Goal: Transaction & Acquisition: Purchase product/service

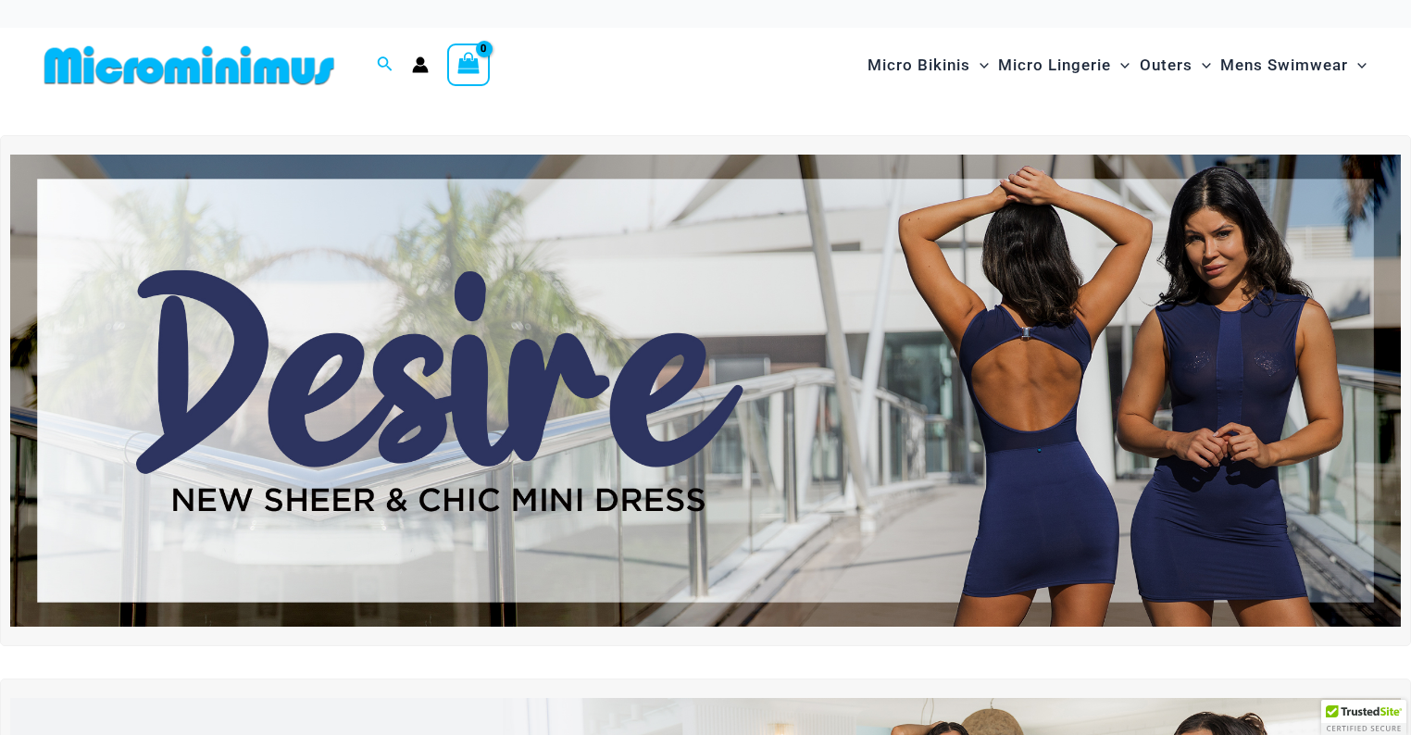
click at [622, 390] on img at bounding box center [705, 391] width 1391 height 472
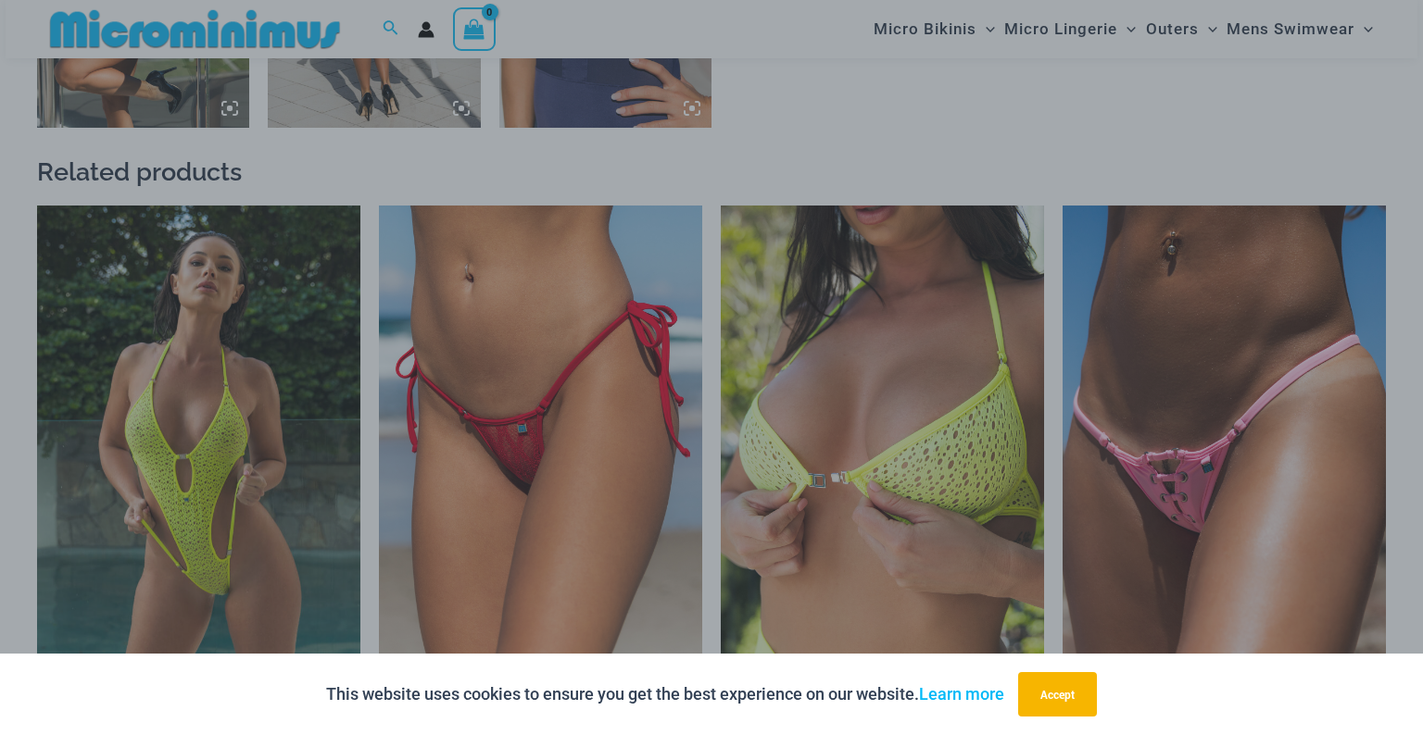
scroll to position [2063, 0]
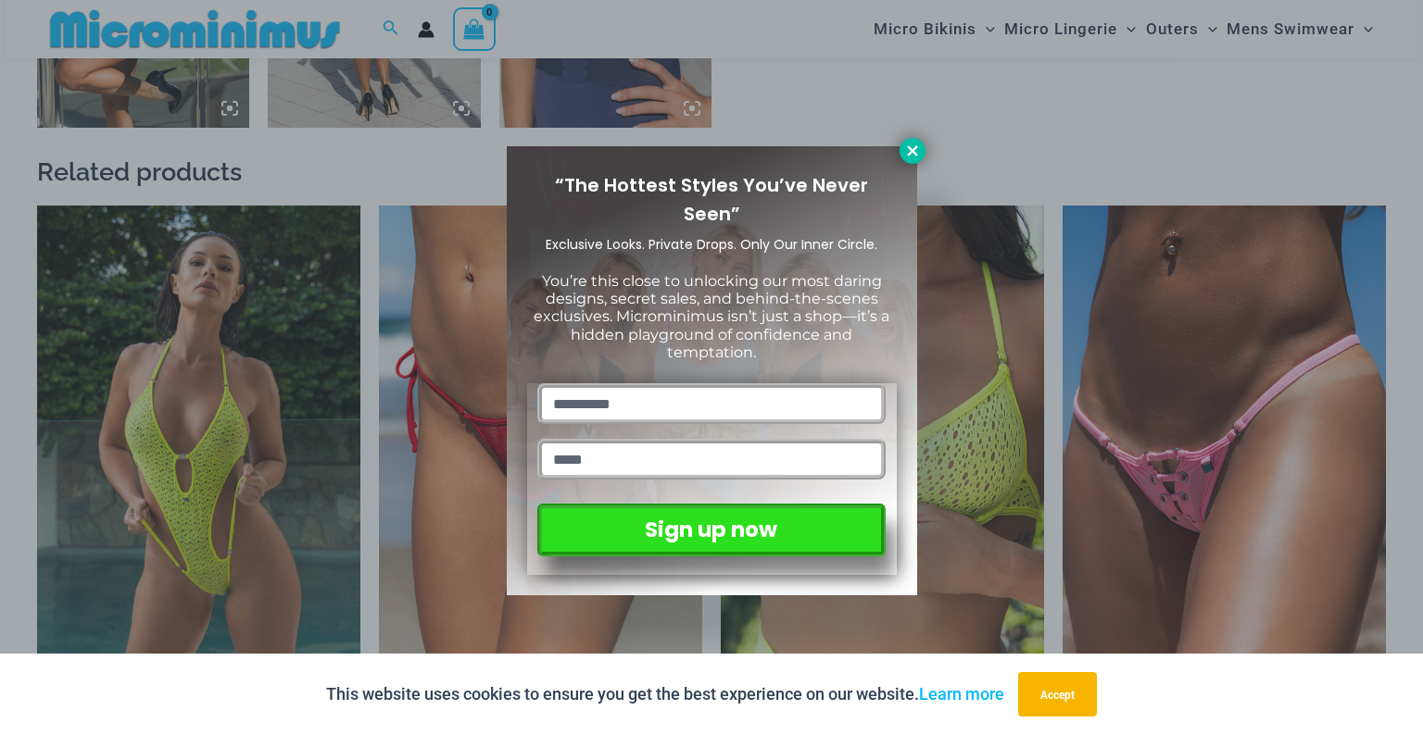
click at [909, 152] on icon at bounding box center [912, 150] width 10 height 10
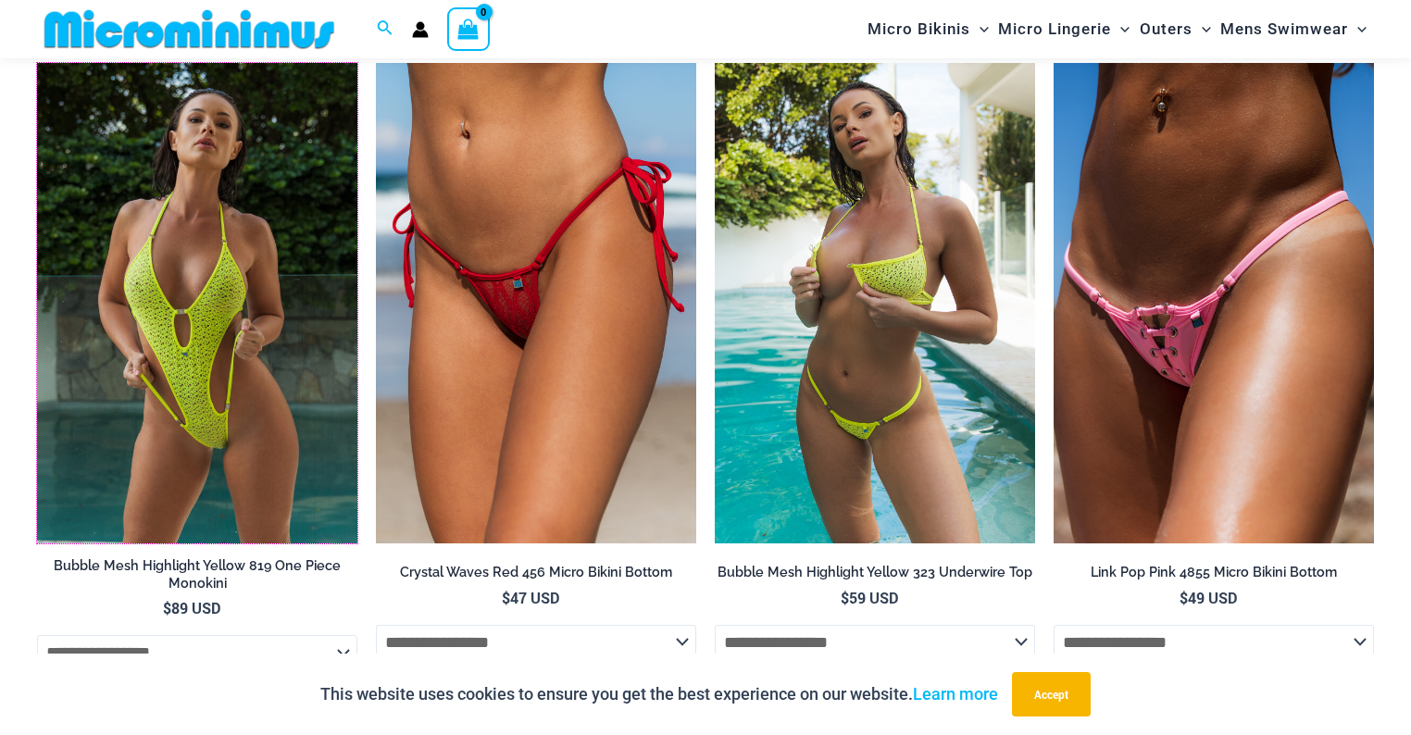
scroll to position [2272, 0]
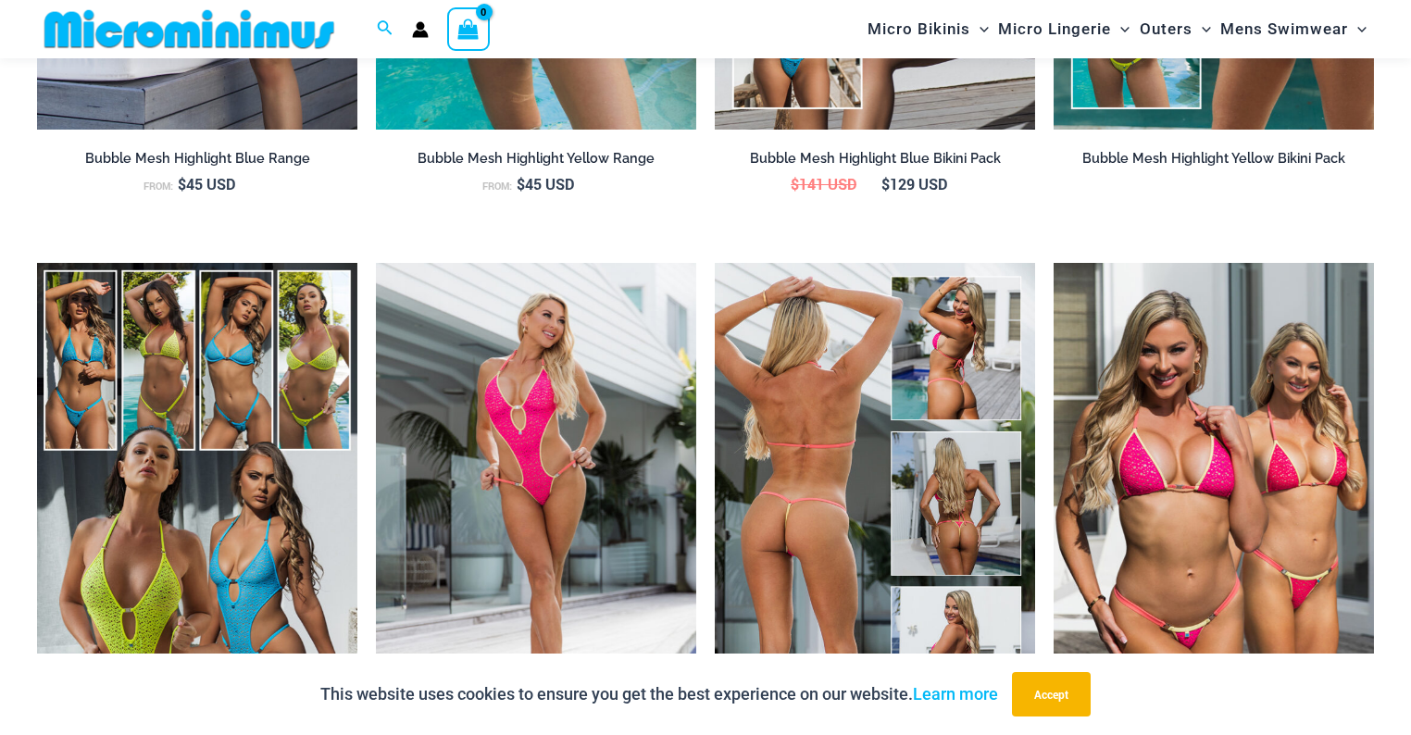
scroll to position [2427, 0]
